Goal: Transaction & Acquisition: Purchase product/service

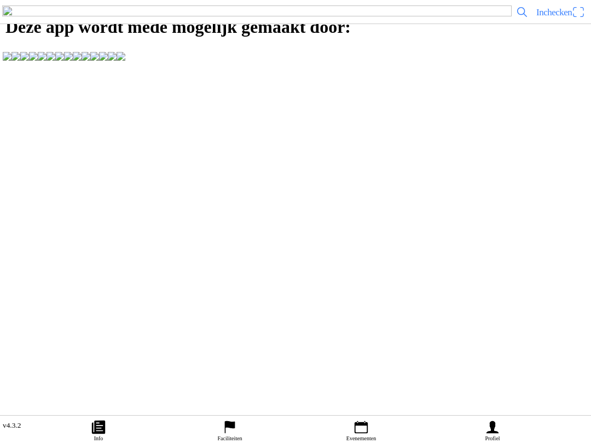
click at [371, 432] on link "Evenementen" at bounding box center [360, 429] width 131 height 27
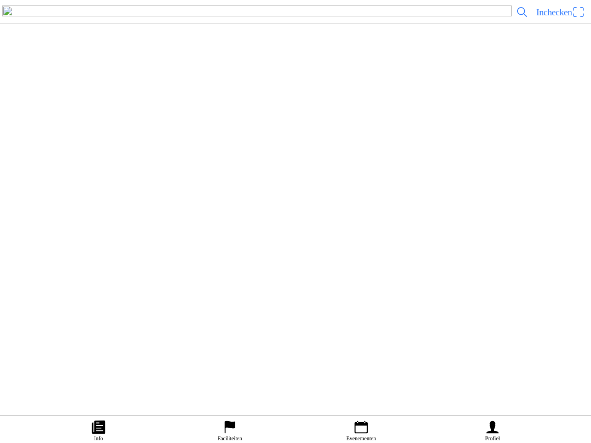
click at [380, 432] on link "Evenementen" at bounding box center [360, 429] width 131 height 27
click at [482, 238] on div "Ticket kopen" at bounding box center [295, 228] width 591 height 19
click at [468, 238] on div "[DATE] 17:00 - [DATE] 20:30 3e Clubcross [GEOGRAPHIC_DATA] [DATE] VAMAC Varssev…" at bounding box center [295, 190] width 591 height 95
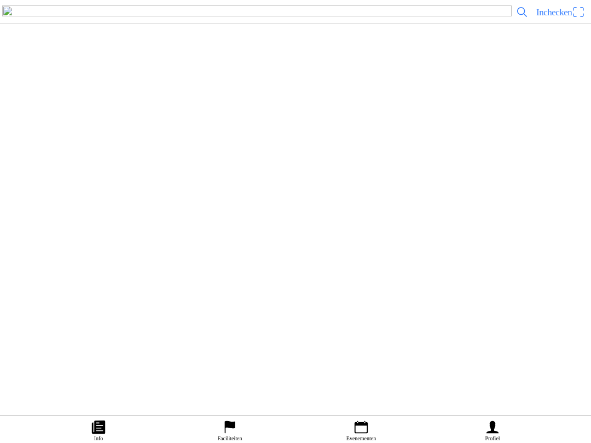
click at [52, 236] on span "Ticket kopen" at bounding box center [30, 228] width 44 height 15
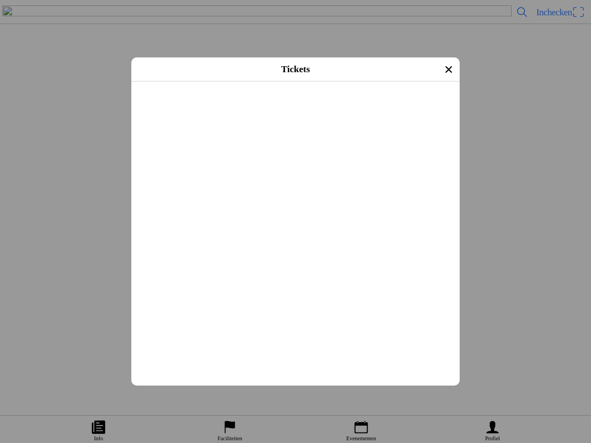
scroll to position [420, 0]
click at [442, 186] on button "button" at bounding box center [299, 172] width 319 height 28
click at [404, 263] on span "Afrekenen" at bounding box center [295, 250] width 308 height 25
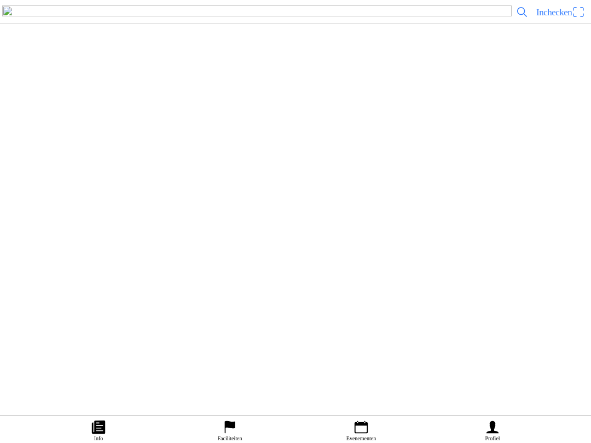
click at [486, 419] on icon "person" at bounding box center [492, 427] width 16 height 16
